Goal: Complete application form

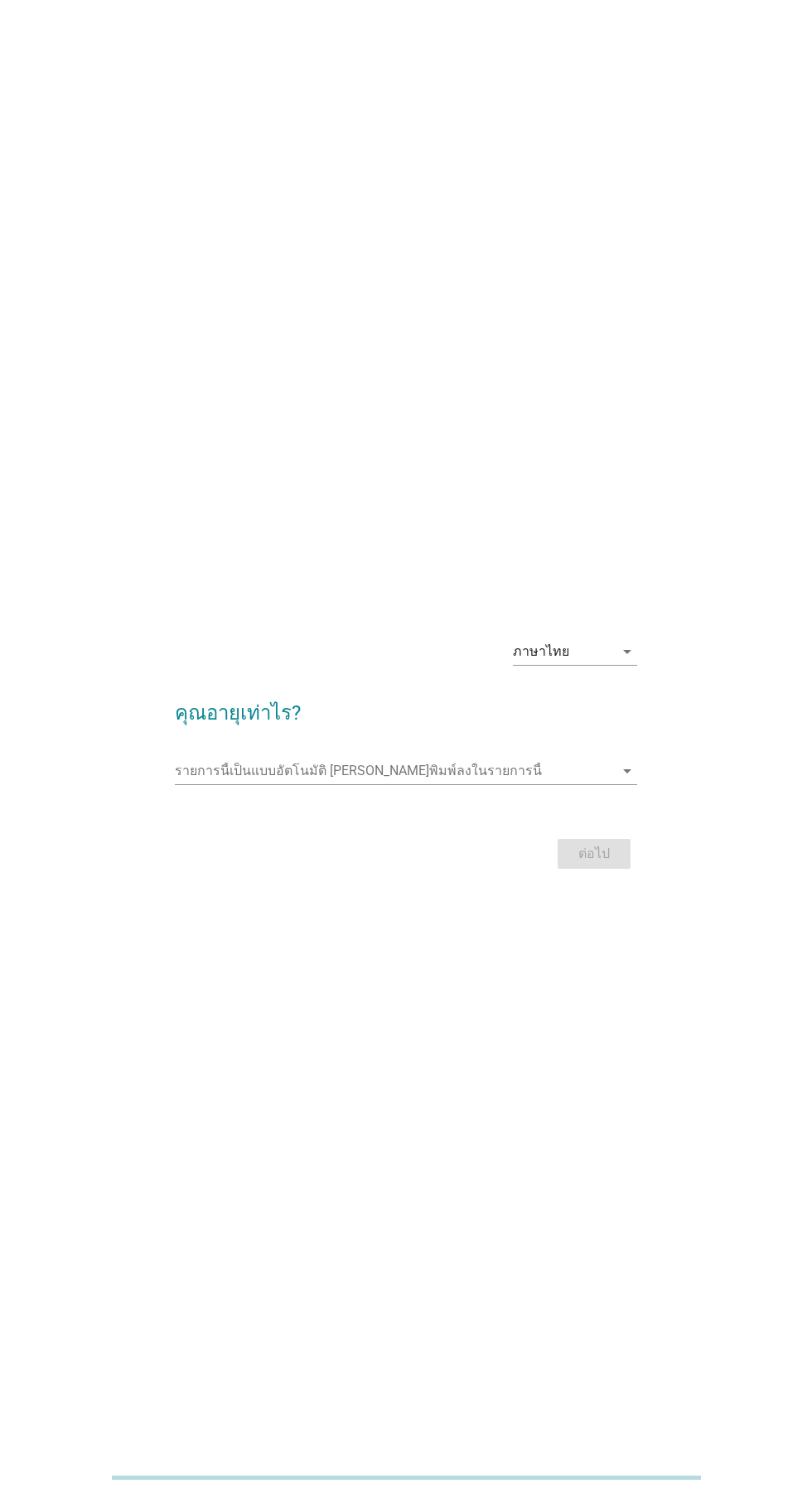
click at [576, 784] on input "รายการนี้เป็นแบบอัตโนมัติ คุณสามารถพิมพ์ลงในรายการนี้" at bounding box center [394, 771] width 438 height 27
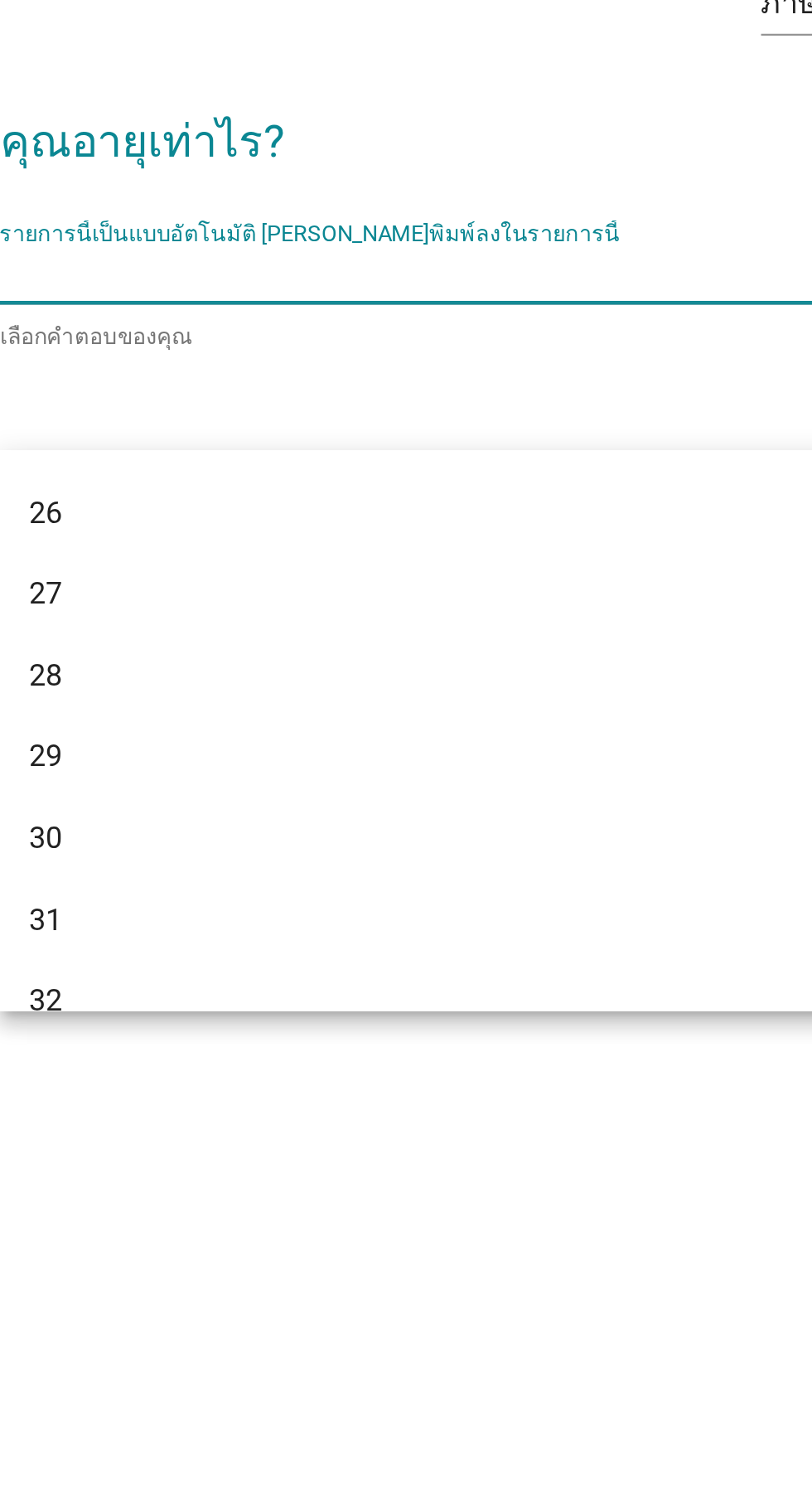
scroll to position [303, 0]
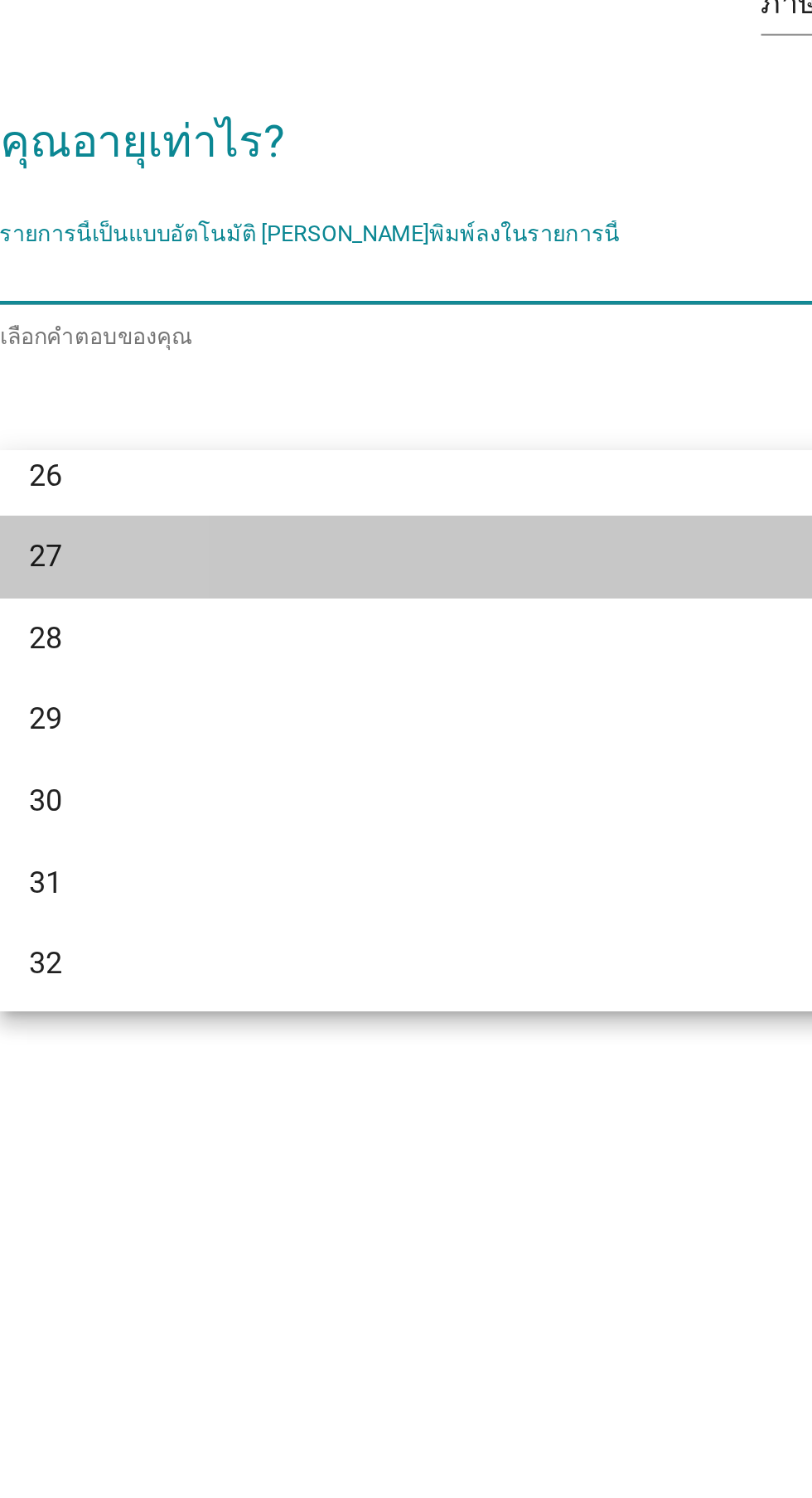
click at [330, 886] on div "27" at bounding box center [387, 893] width 398 height 19
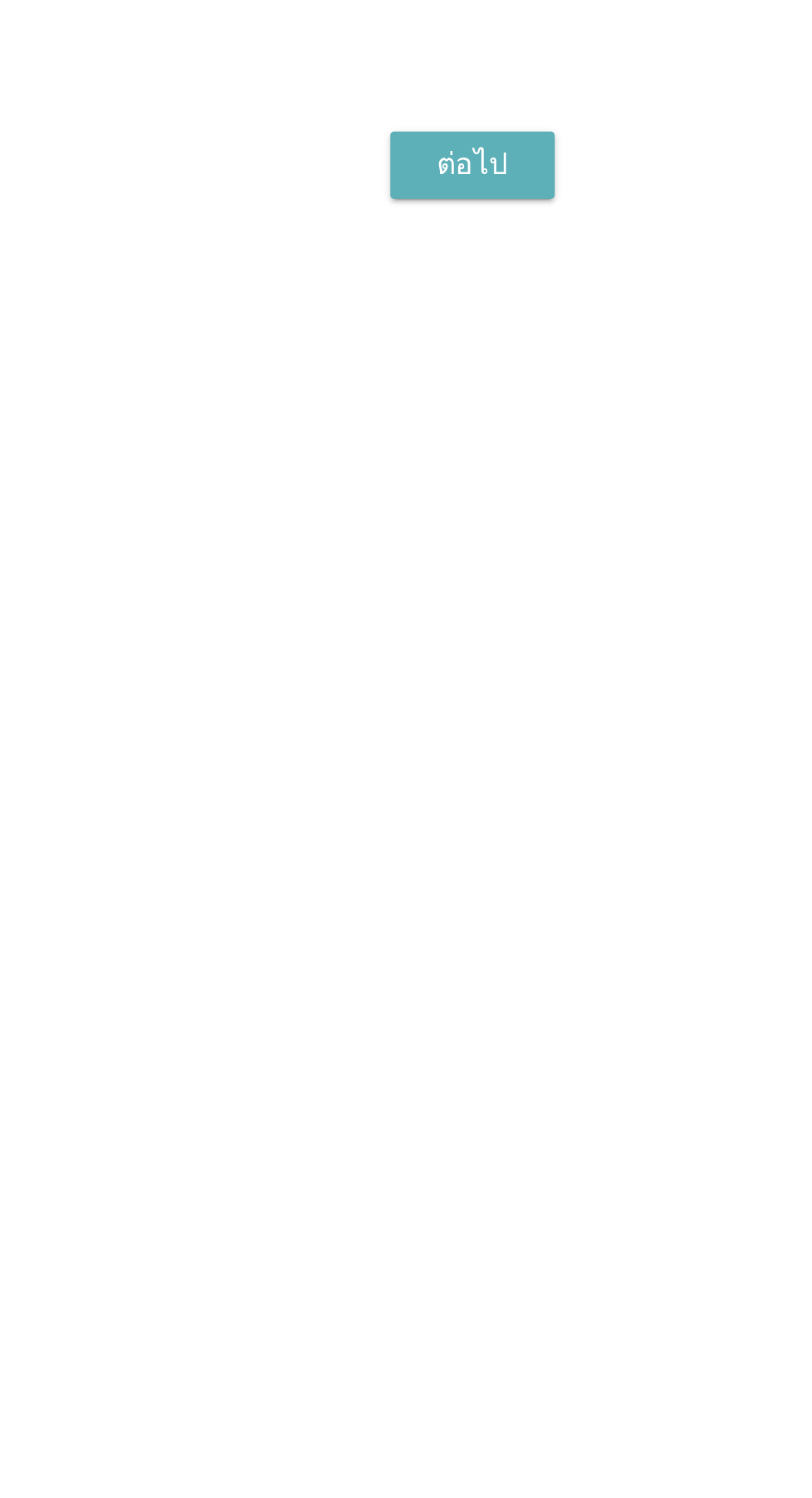
click at [615, 871] on button "ต่อไป" at bounding box center [593, 856] width 73 height 30
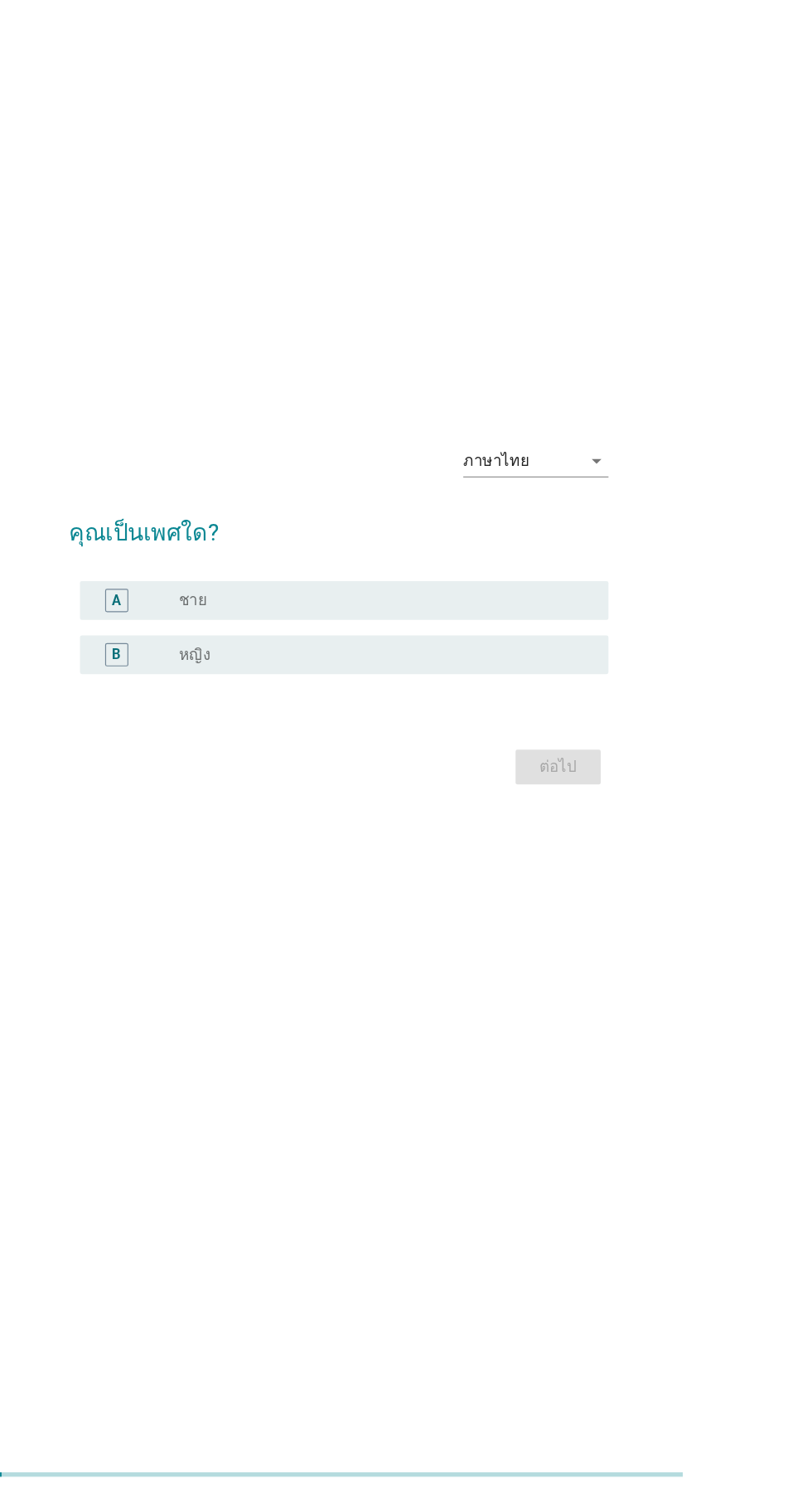
scroll to position [11, 0]
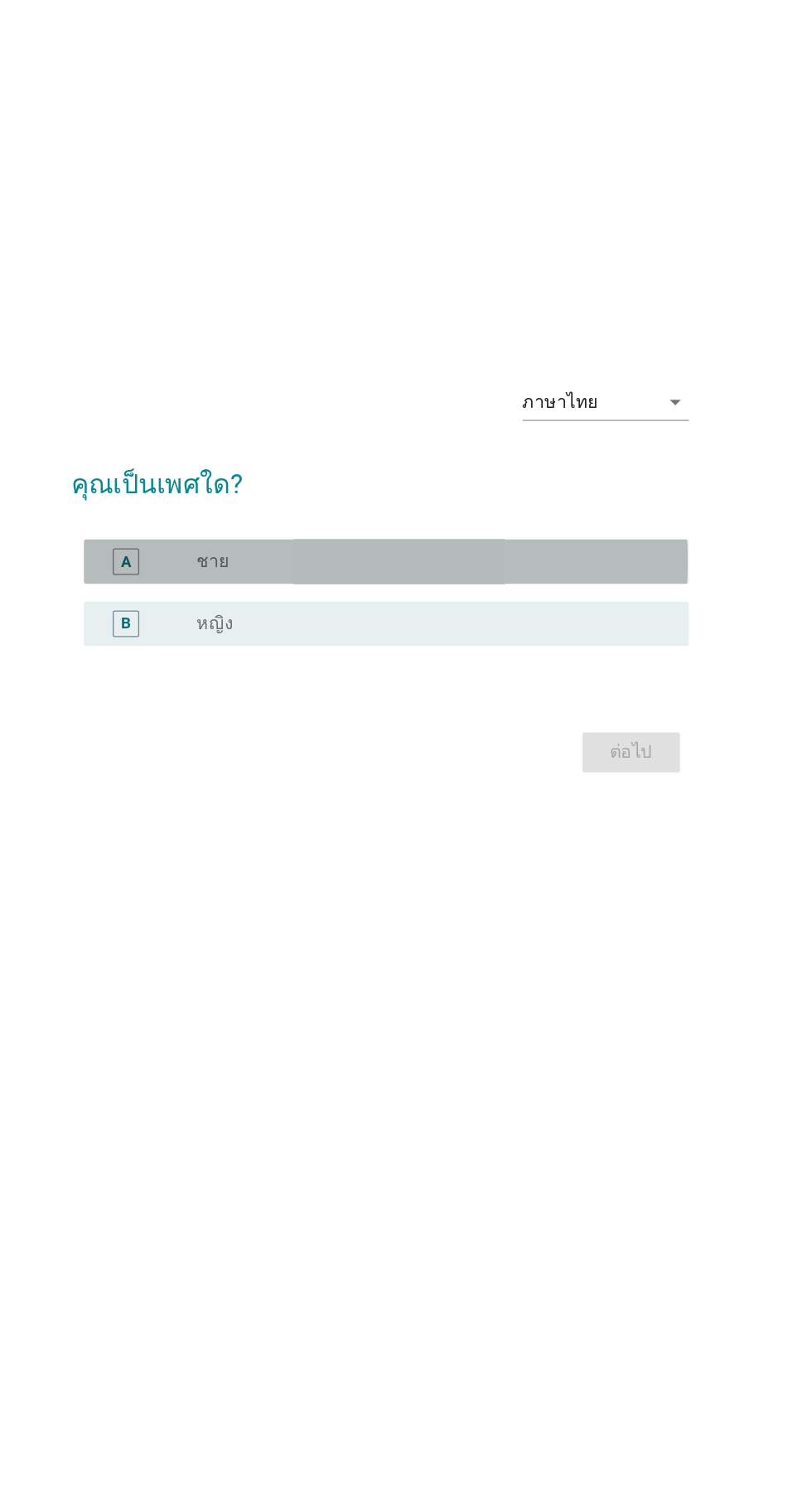
click at [453, 738] on div "radio_button_unchecked ชาย" at bounding box center [440, 730] width 342 height 17
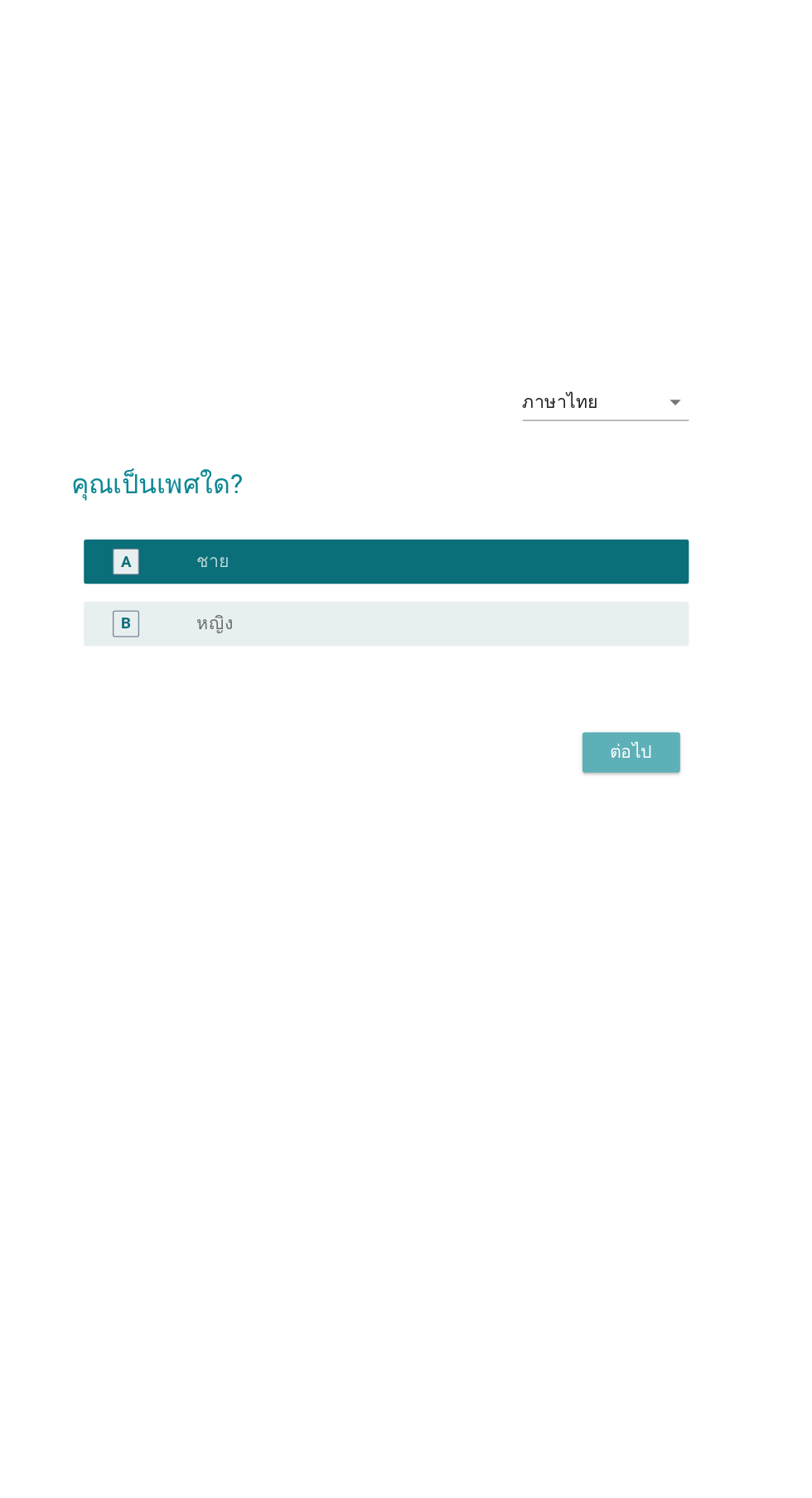
click at [604, 883] on div "ต่อไป" at bounding box center [593, 872] width 46 height 19
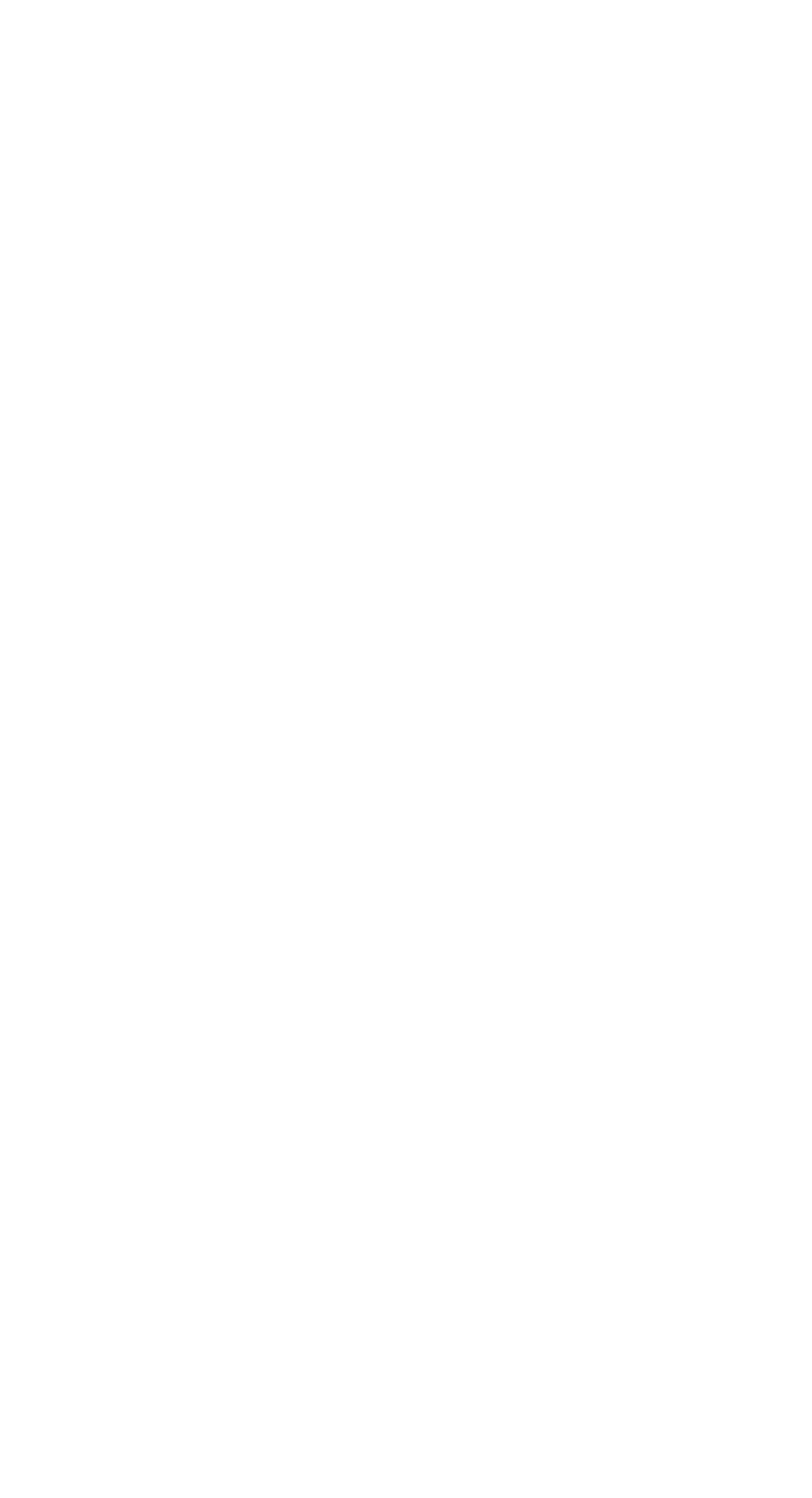
scroll to position [30, 0]
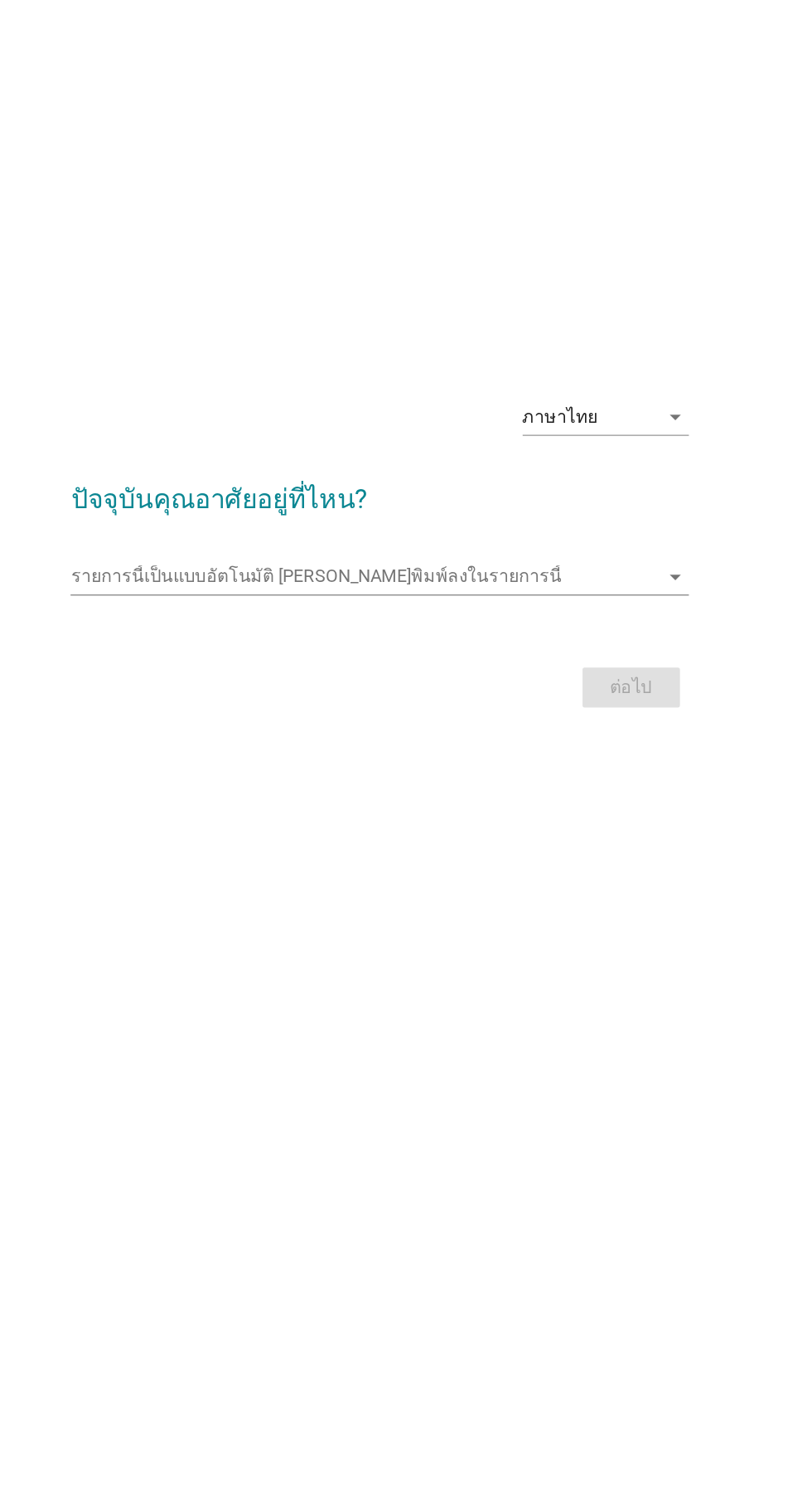
click at [217, 754] on input "รายการนี้เป็นแบบอัตโนมัติ คุณสามารถพิมพ์ลงในรายการนี้" at bounding box center [394, 741] width 438 height 27
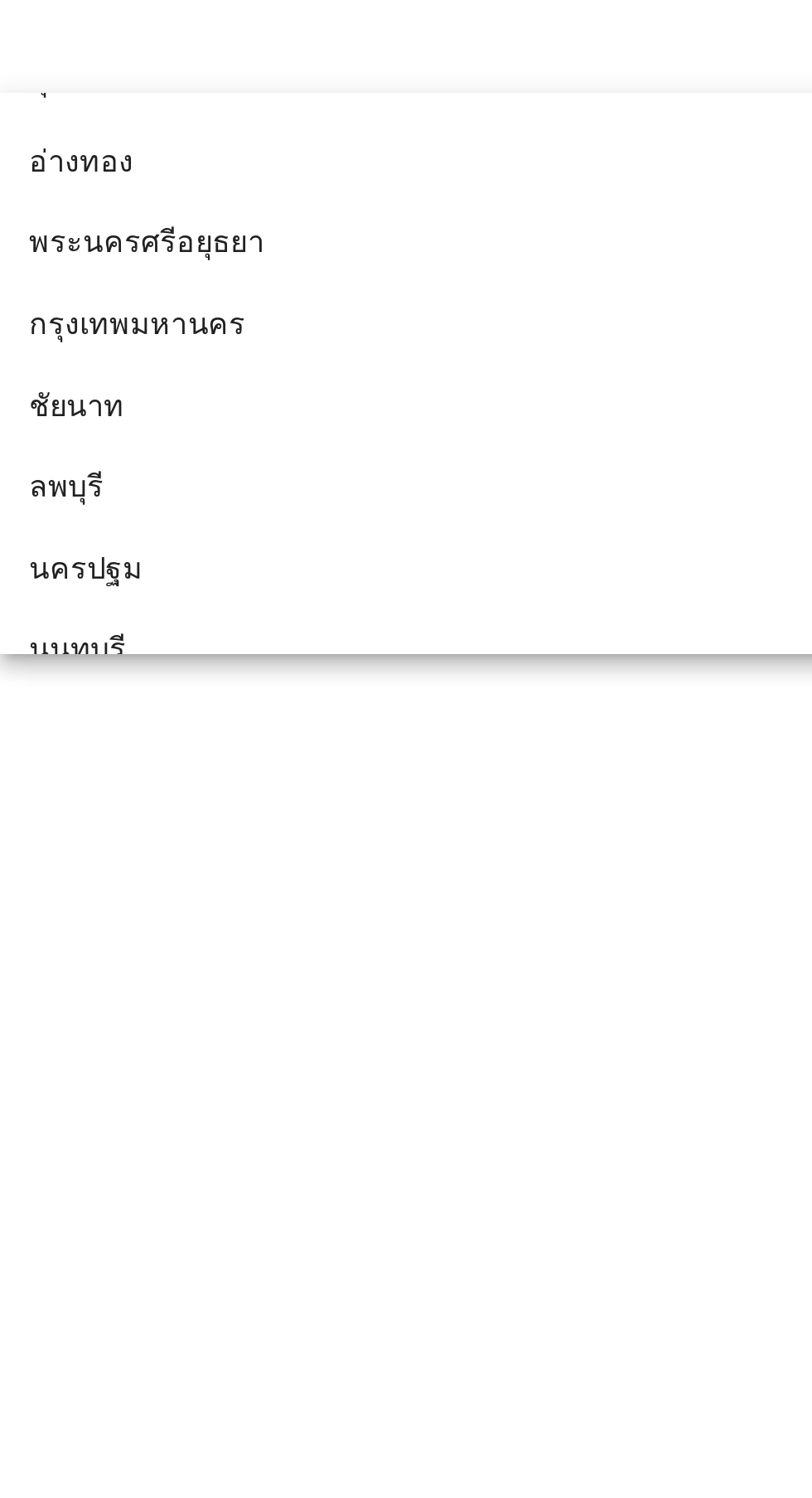
scroll to position [1325, 0]
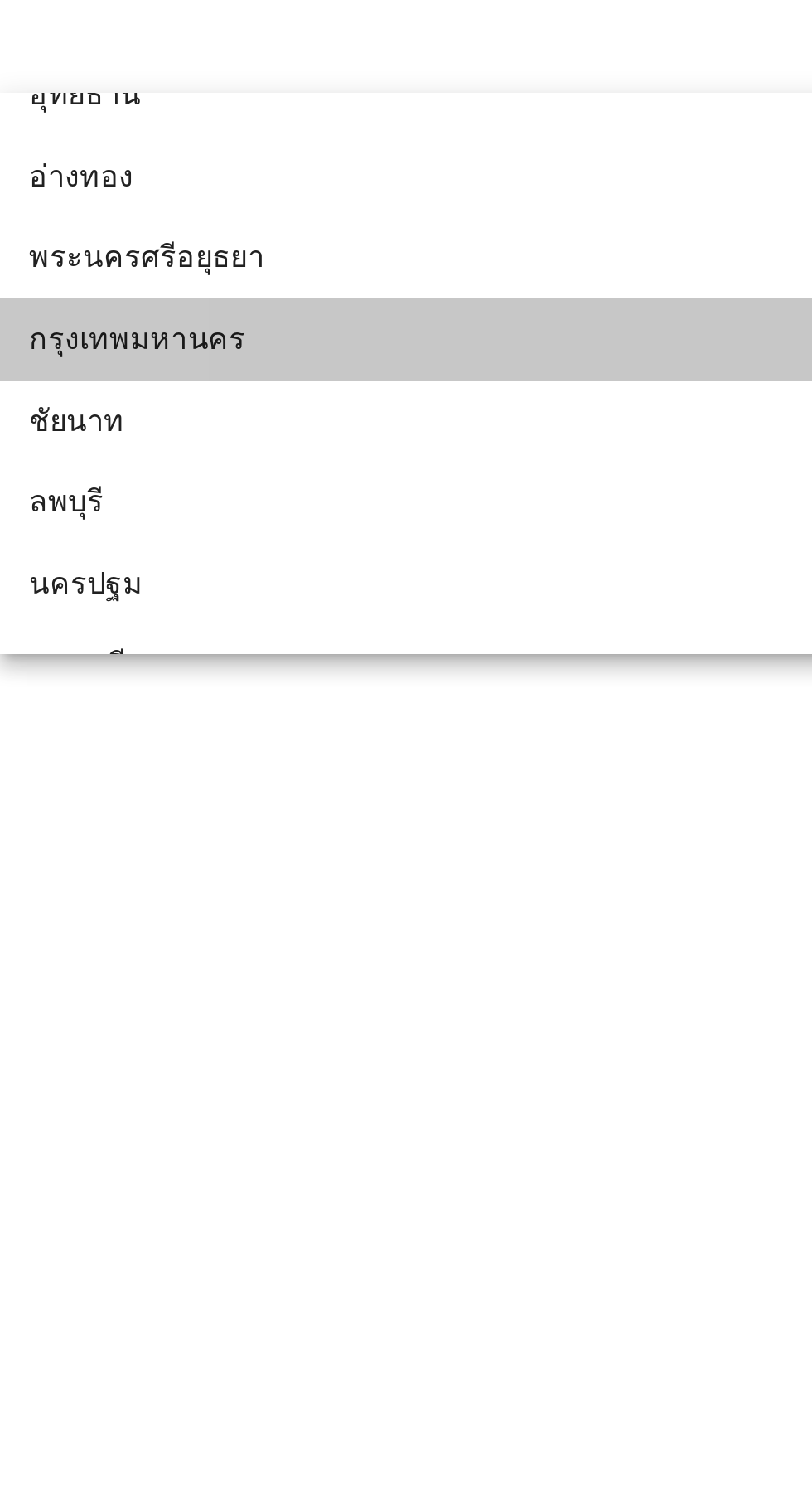
click at [216, 925] on div "กรุงเทพมหานคร" at bounding box center [387, 927] width 398 height 19
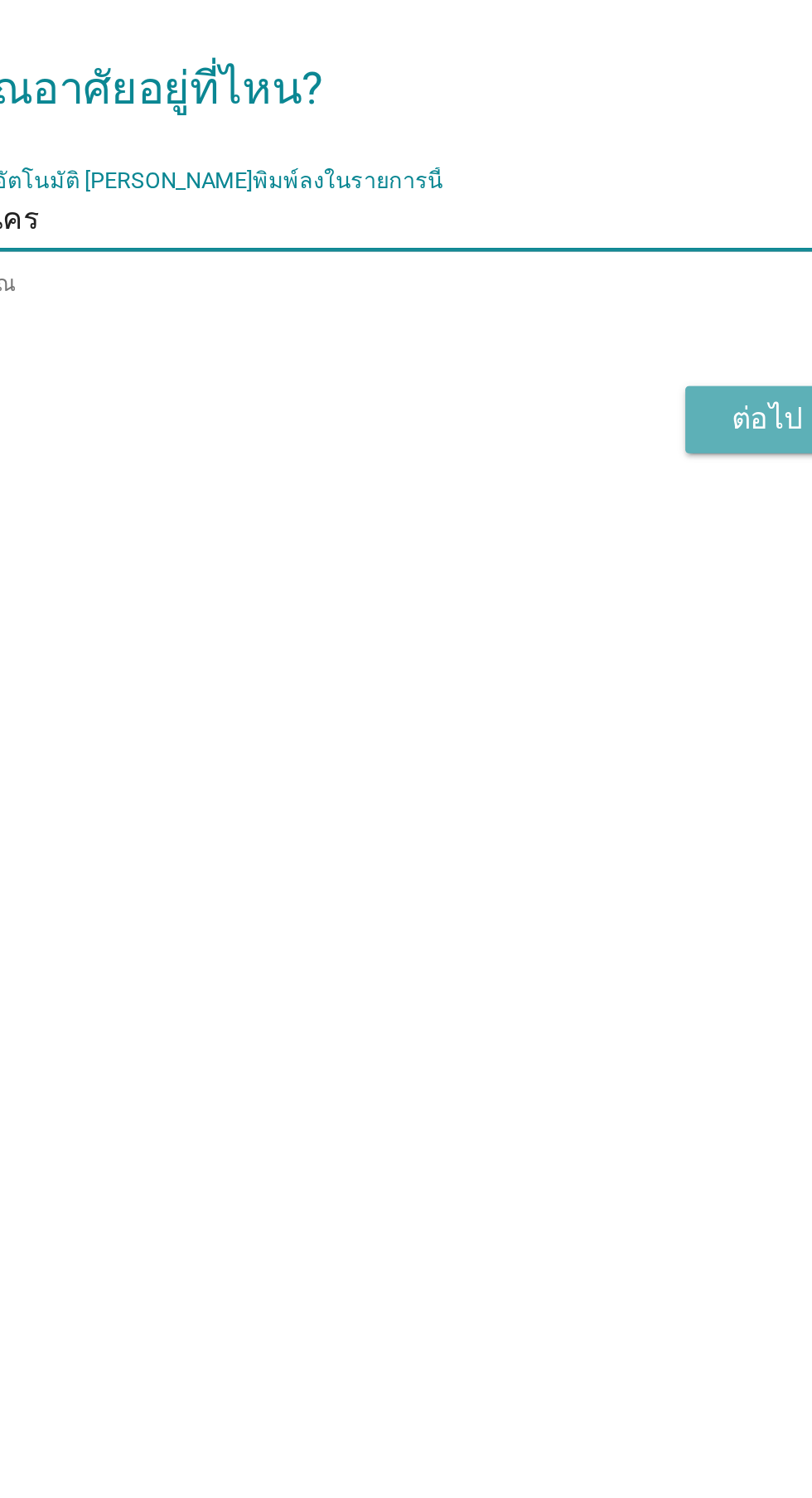
click at [592, 844] on button "ต่อไป" at bounding box center [593, 829] width 73 height 30
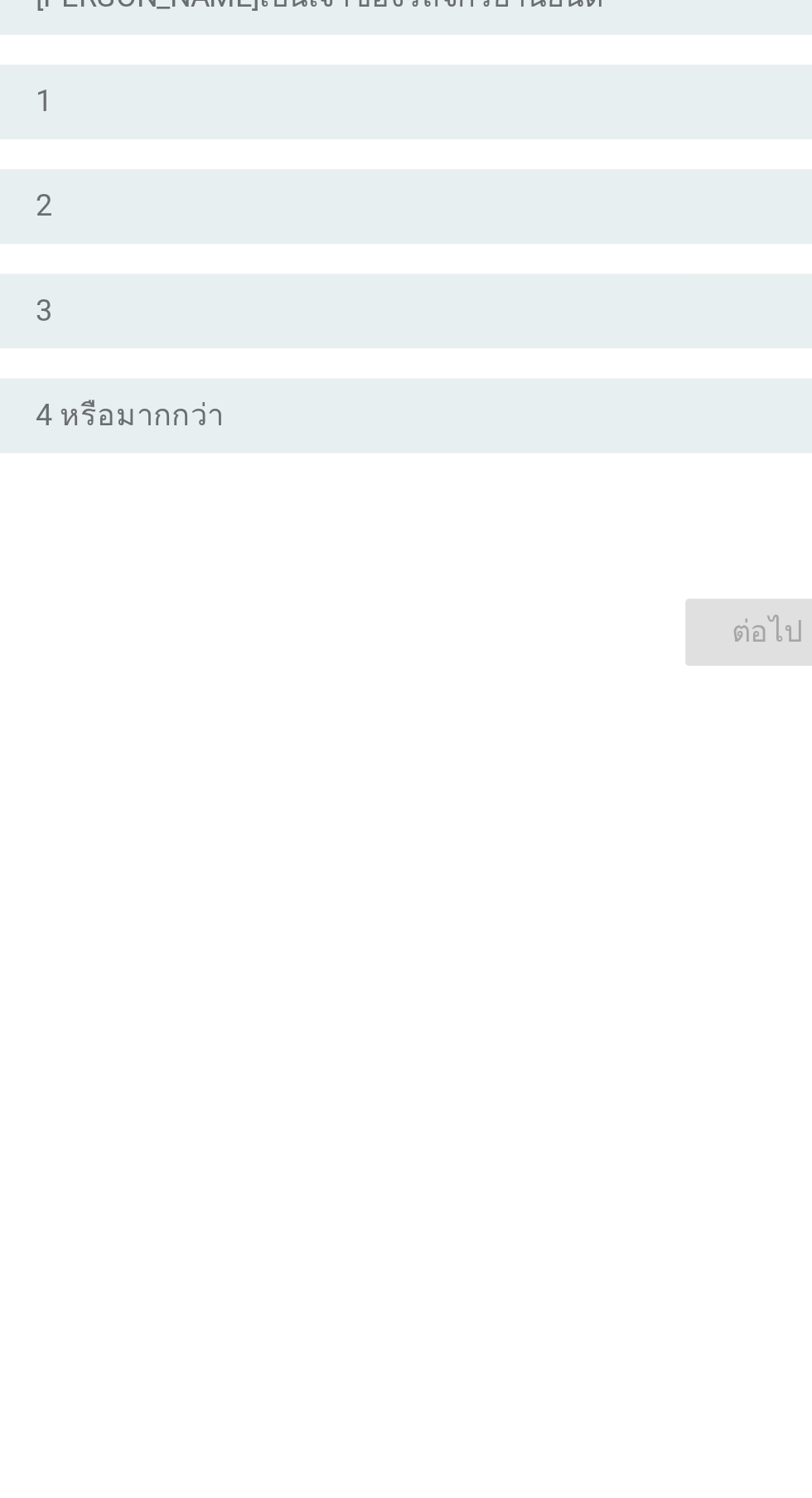
scroll to position [0, 0]
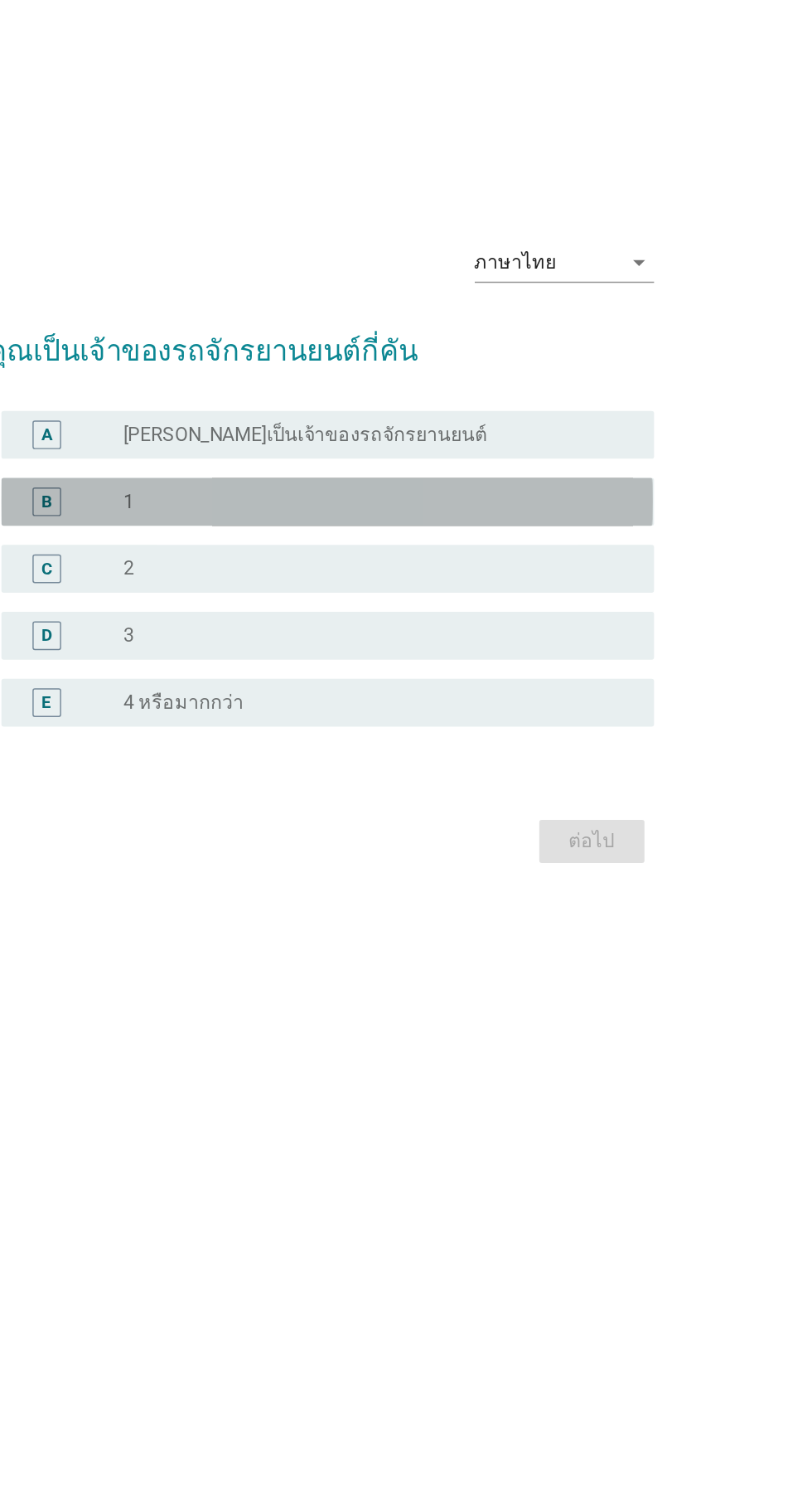
click at [270, 726] on label "1" at bounding box center [273, 718] width 7 height 17
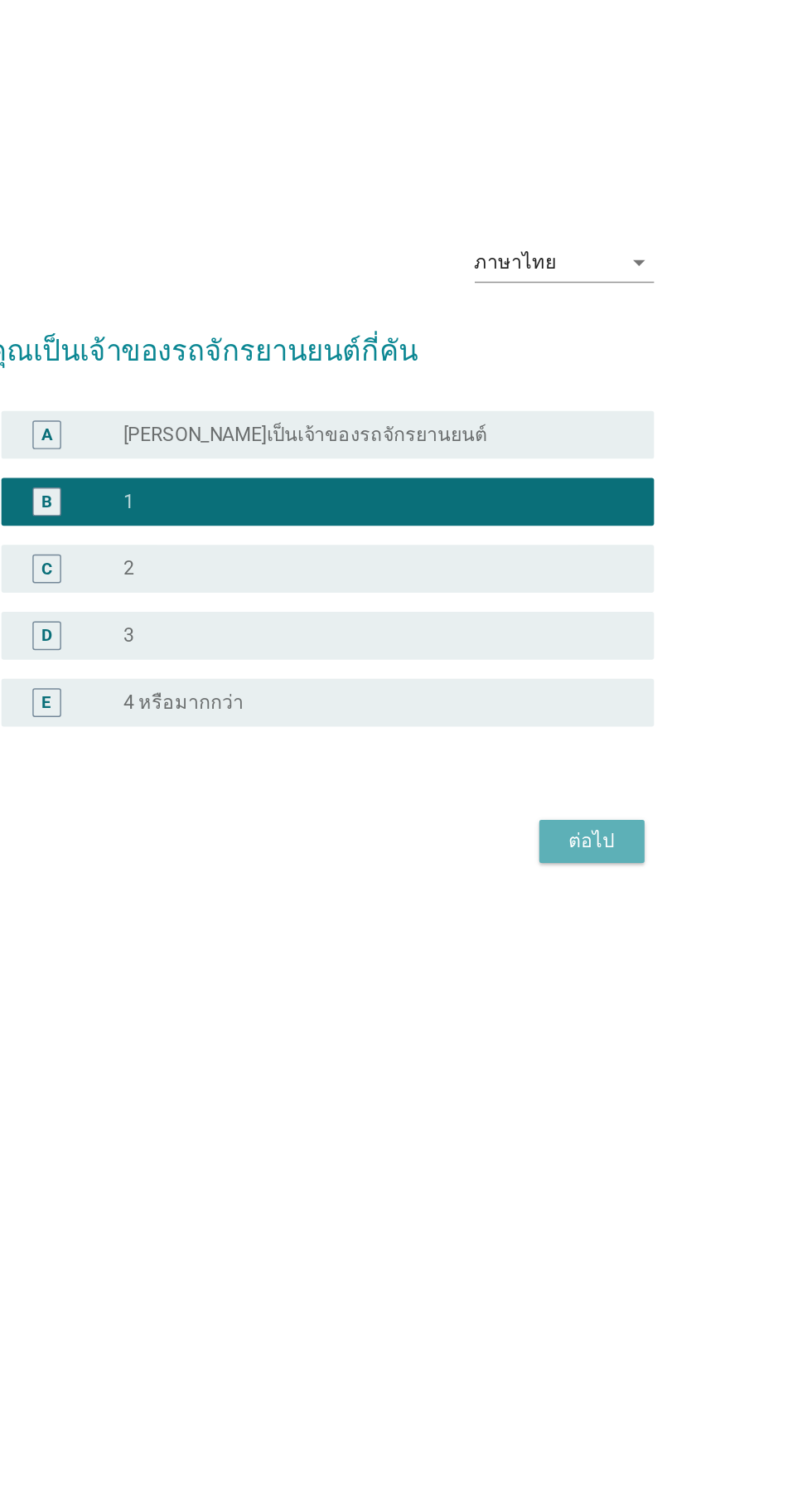
click at [618, 968] on button "ต่อไป" at bounding box center [593, 953] width 73 height 30
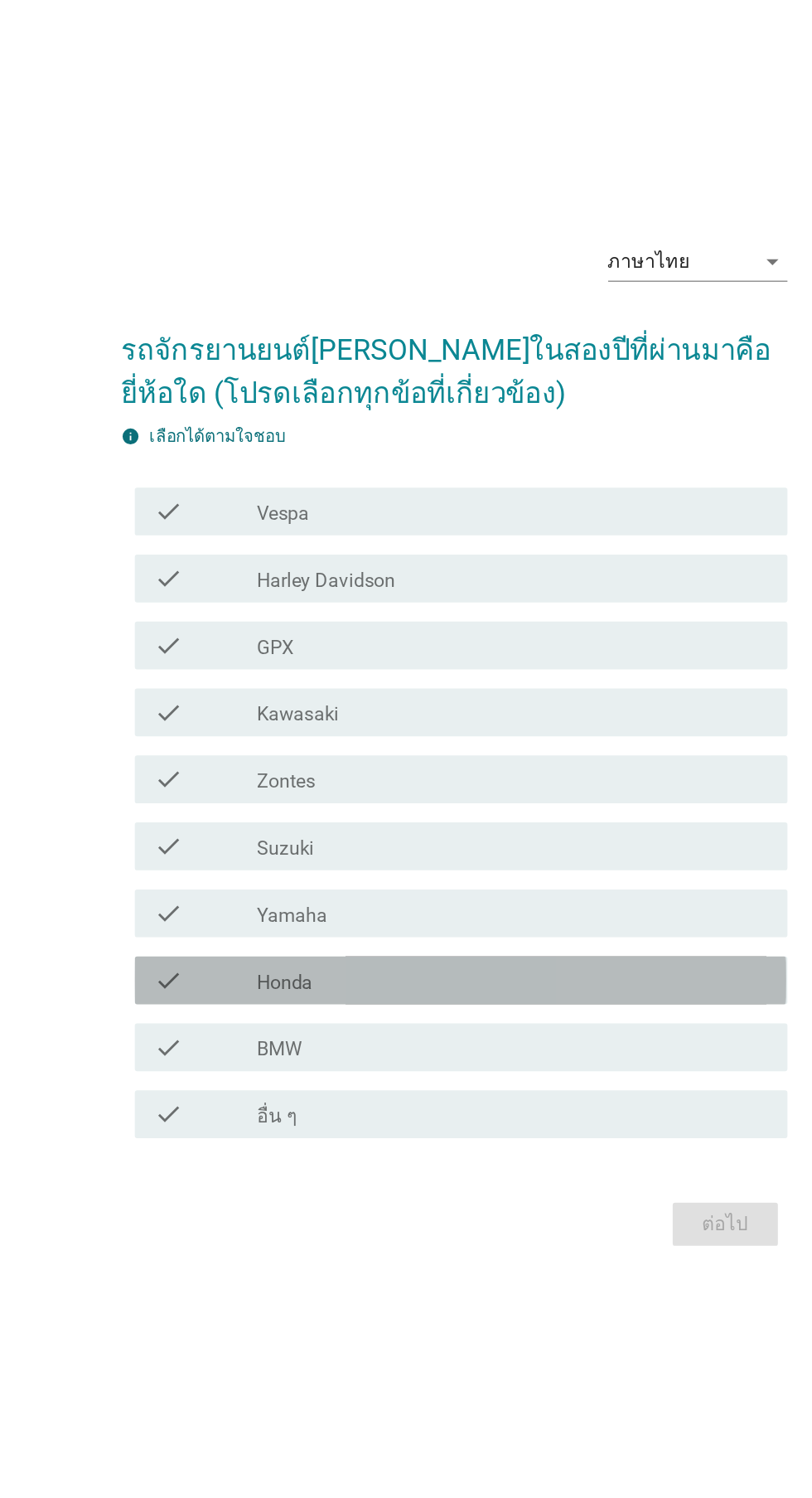
click at [447, 926] on div "check_box_outline_blank Honda" at bounding box center [446, 916] width 355 height 19
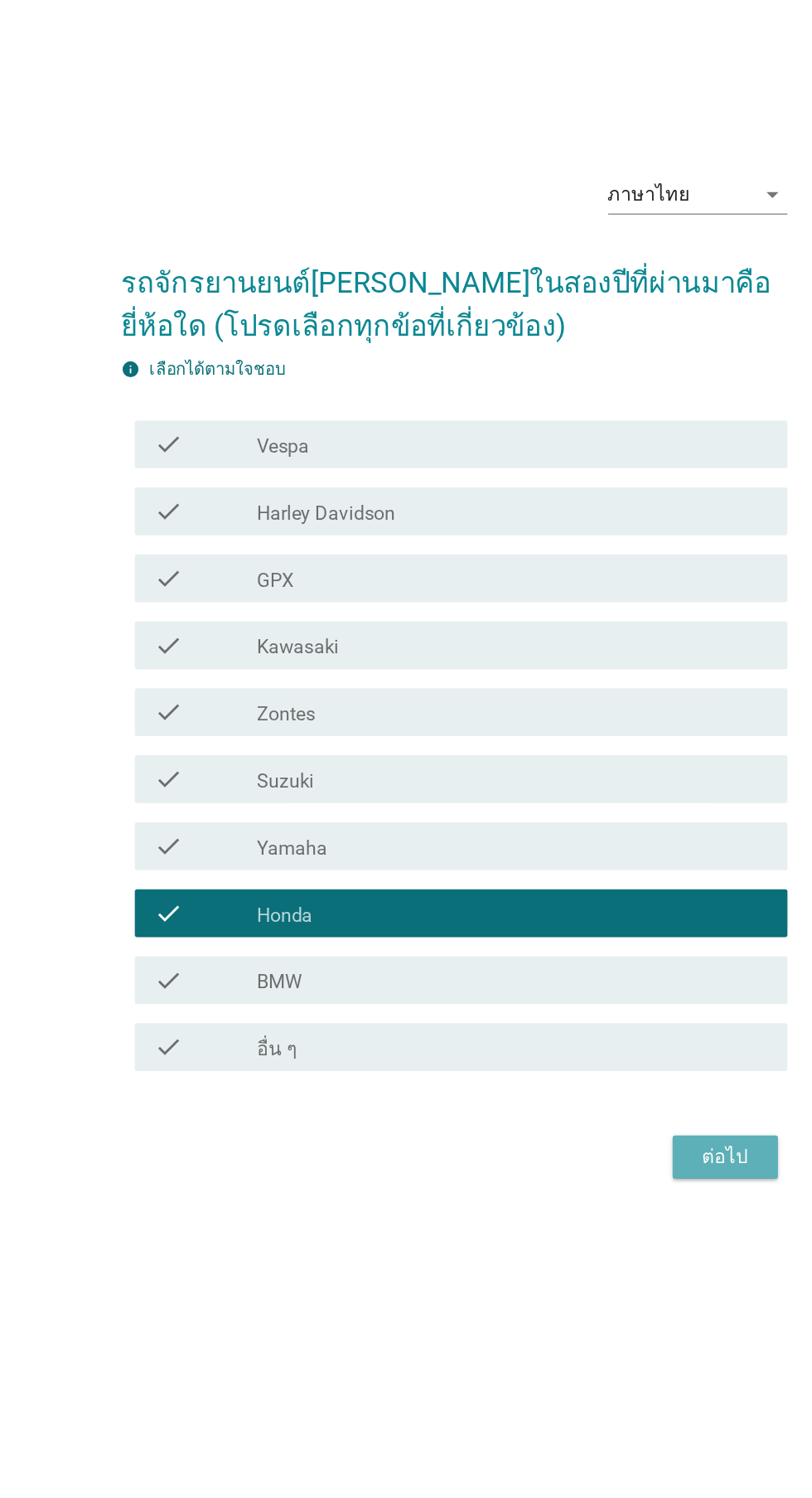
click at [613, 1096] on div "ต่อไป" at bounding box center [593, 1085] width 46 height 19
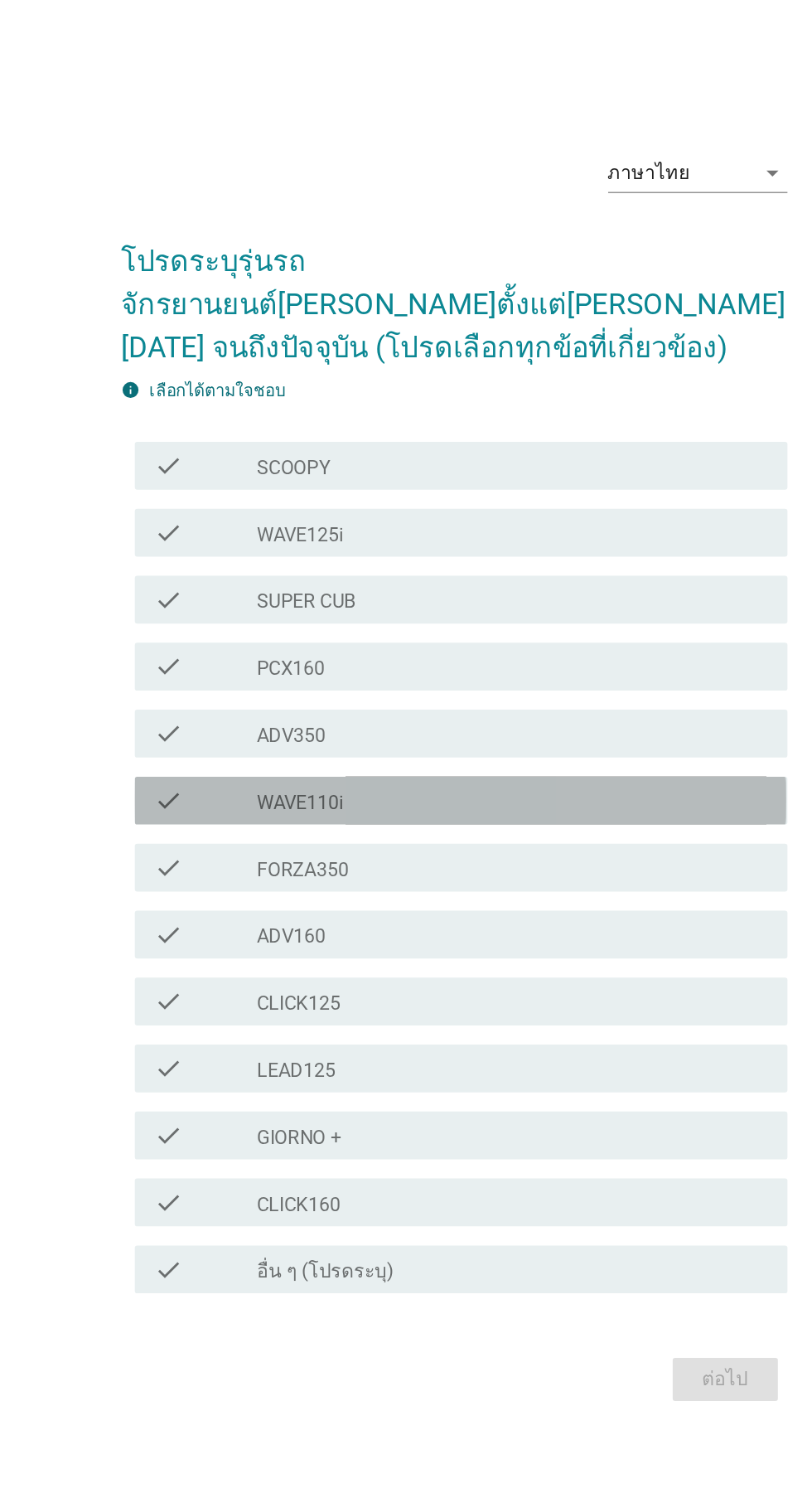
click at [430, 779] on div "check_box_outline_blank WAVE110i" at bounding box center [446, 769] width 355 height 19
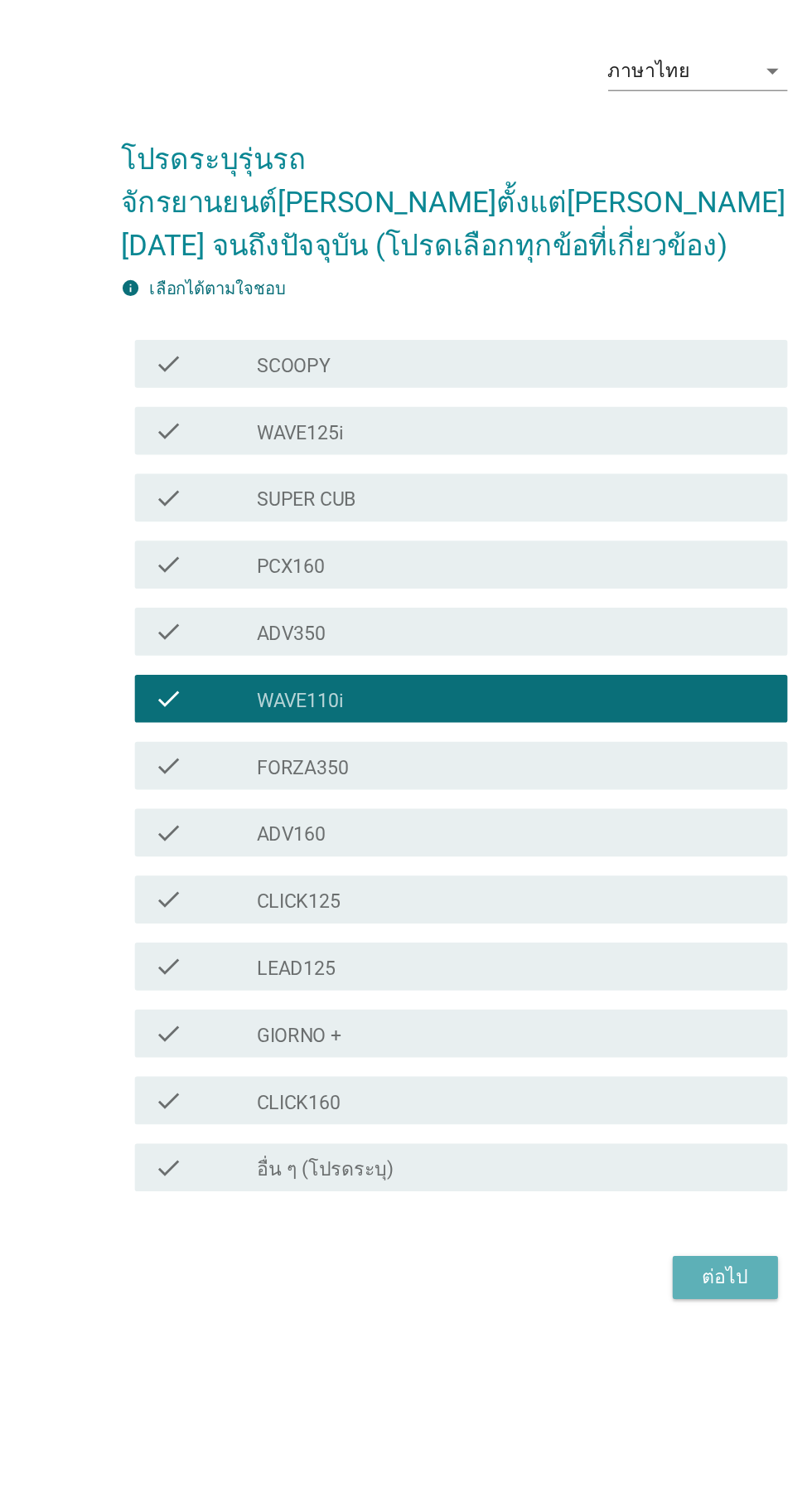
click at [598, 1185] on button "ต่อไป" at bounding box center [593, 1170] width 73 height 30
